Goal: Task Accomplishment & Management: Use online tool/utility

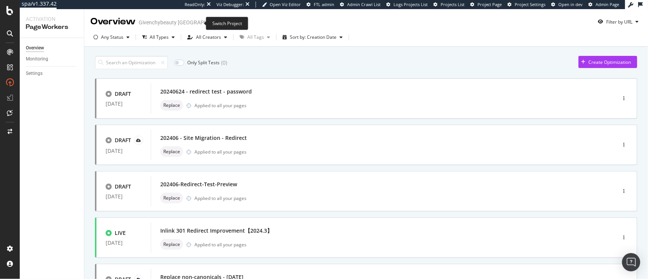
click at [232, 24] on icon "arrow-right-arrow-left" at bounding box center [234, 22] width 5 height 5
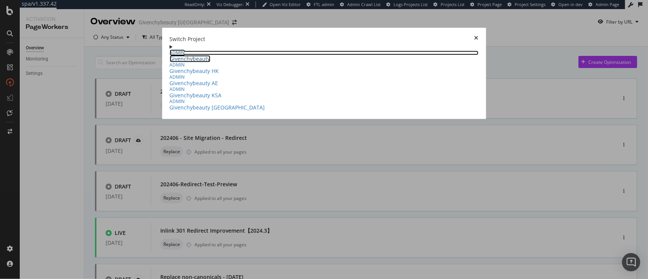
click at [170, 51] on link "ADMIN Givenchybeauty" at bounding box center [324, 57] width 309 height 12
